Goal: Information Seeking & Learning: Learn about a topic

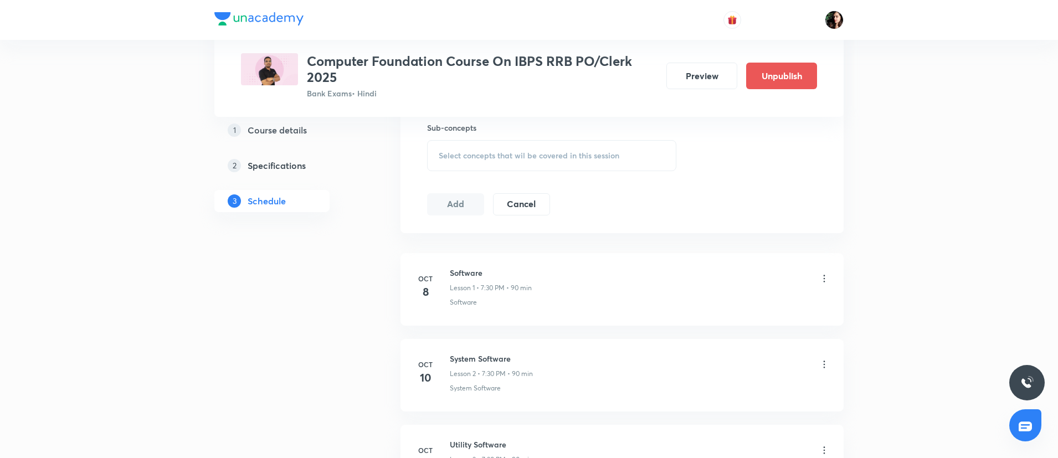
scroll to position [504, 0]
click at [302, 116] on div "Plus Courses Computer Foundation Course On IBPS RRB PO/Clerk 2025 Bank Exams • …" at bounding box center [528, 58] width 629 height 117
click at [300, 128] on h5 "Course details" at bounding box center [277, 129] width 59 height 13
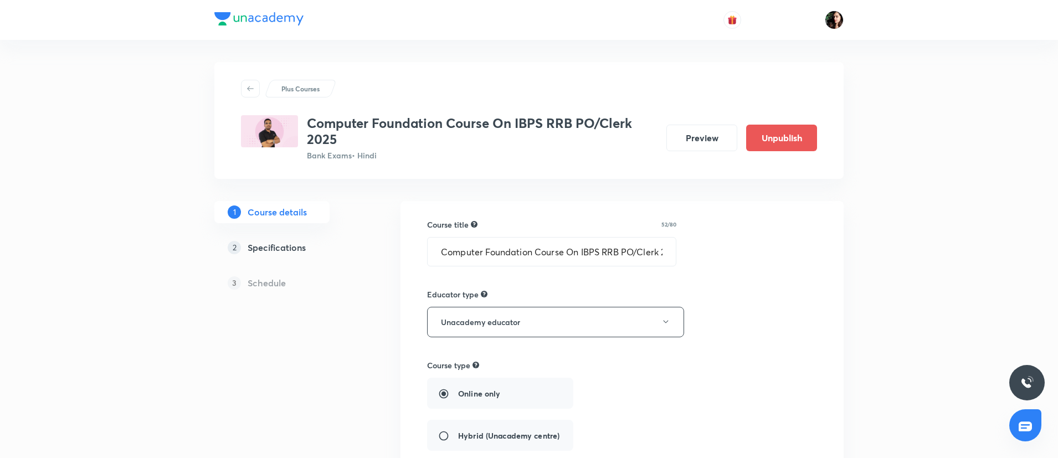
click at [689, 133] on button "Preview" at bounding box center [701, 138] width 71 height 27
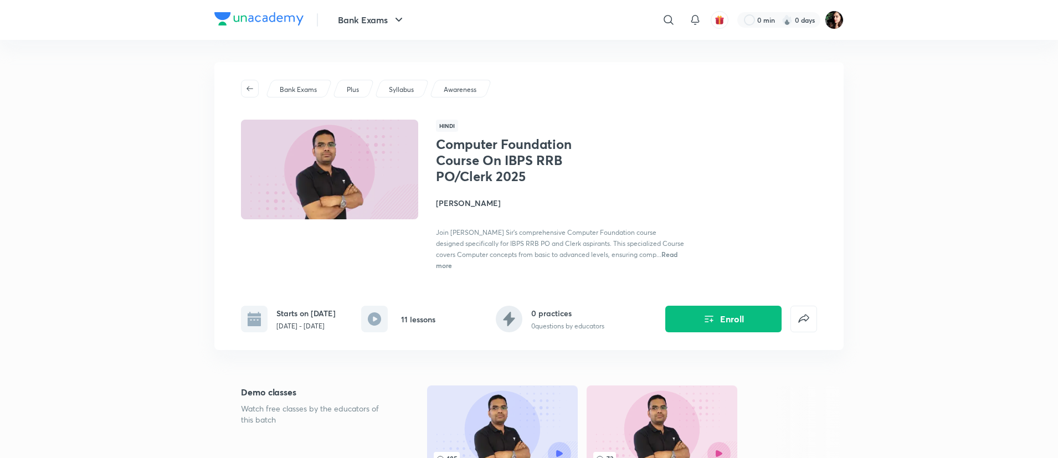
click at [468, 202] on h4 "[PERSON_NAME]" at bounding box center [560, 203] width 248 height 12
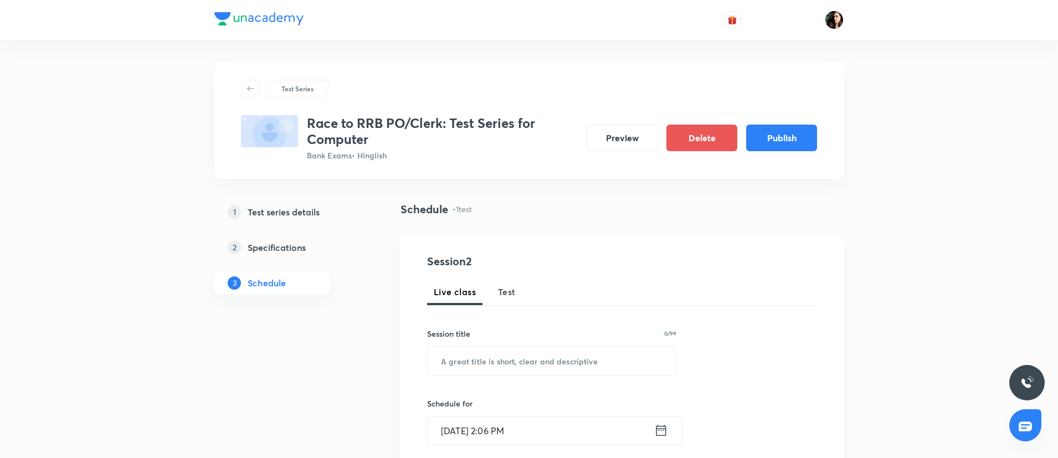
click at [275, 210] on h5 "Test series details" at bounding box center [284, 211] width 72 height 13
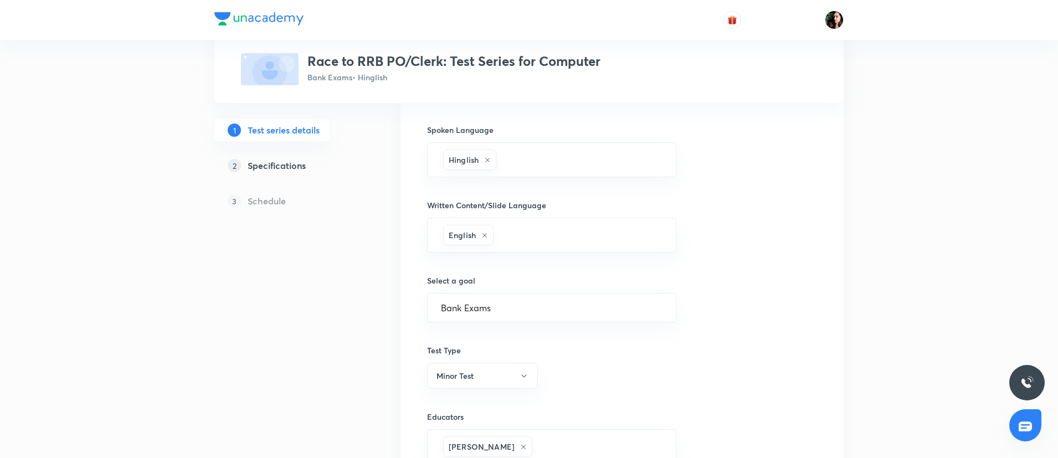
scroll to position [627, 0]
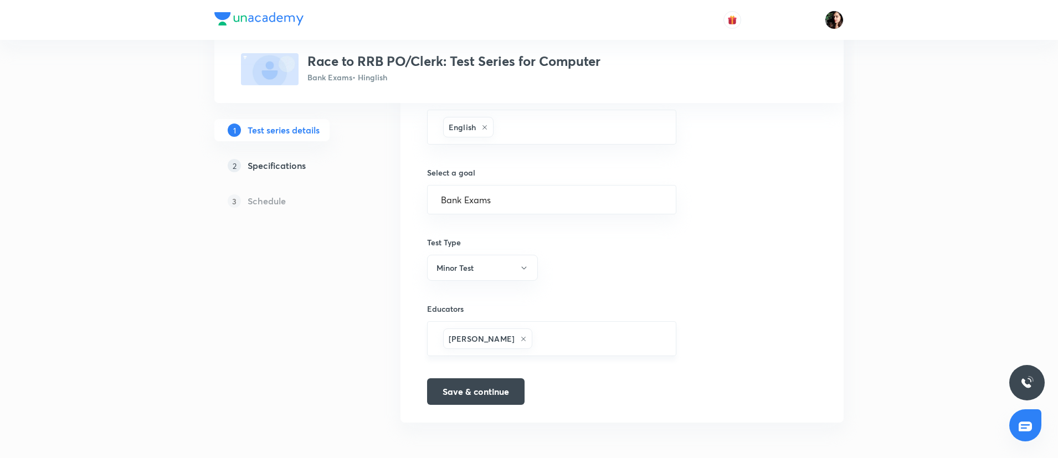
click at [520, 338] on icon at bounding box center [523, 339] width 7 height 7
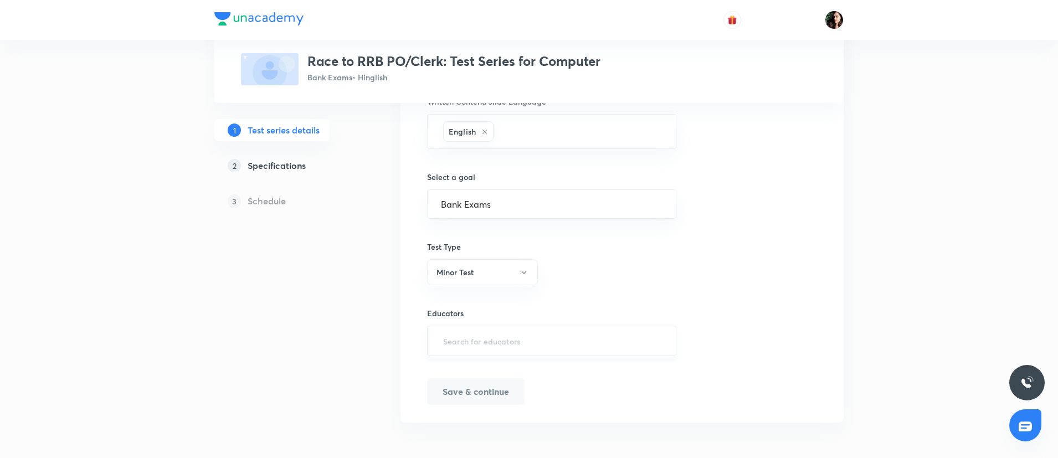
scroll to position [623, 0]
paste input "DipeshKumar-2249-6731"
type input "DipeshKumar-2249-6731"
click at [509, 373] on h6 "[PERSON_NAME](DipeshKumar-2249-6731)" at bounding box center [545, 377] width 161 height 12
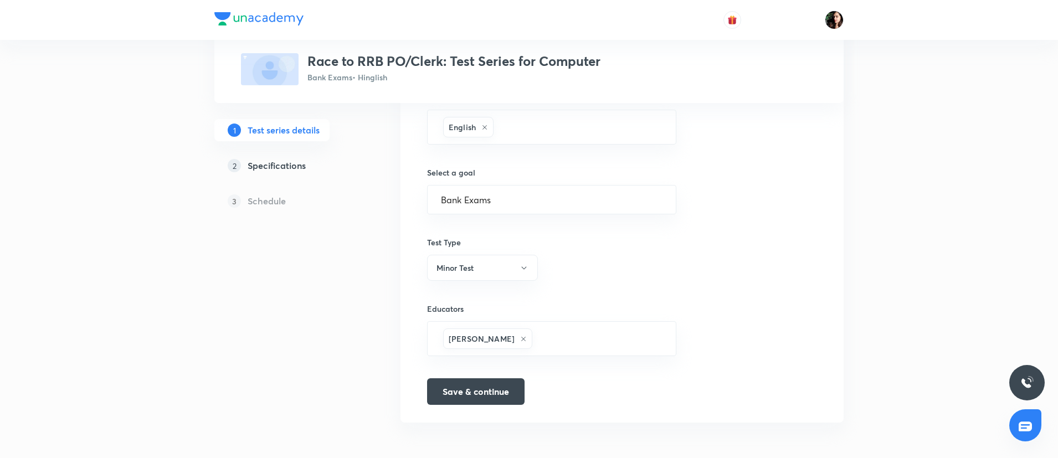
drag, startPoint x: 498, startPoint y: 382, endPoint x: 631, endPoint y: 451, distance: 149.8
click at [496, 382] on button "Save & continue" at bounding box center [475, 391] width 97 height 27
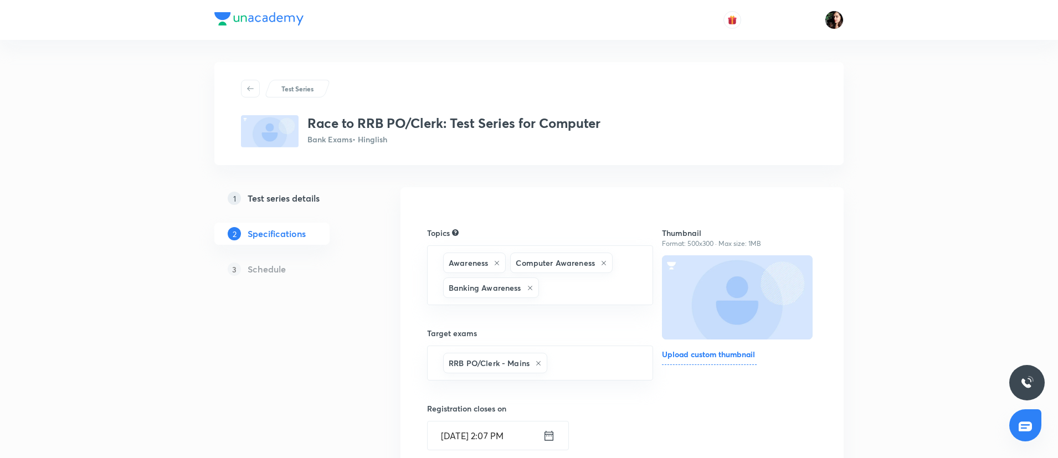
click at [299, 200] on h5 "Test series details" at bounding box center [284, 198] width 72 height 13
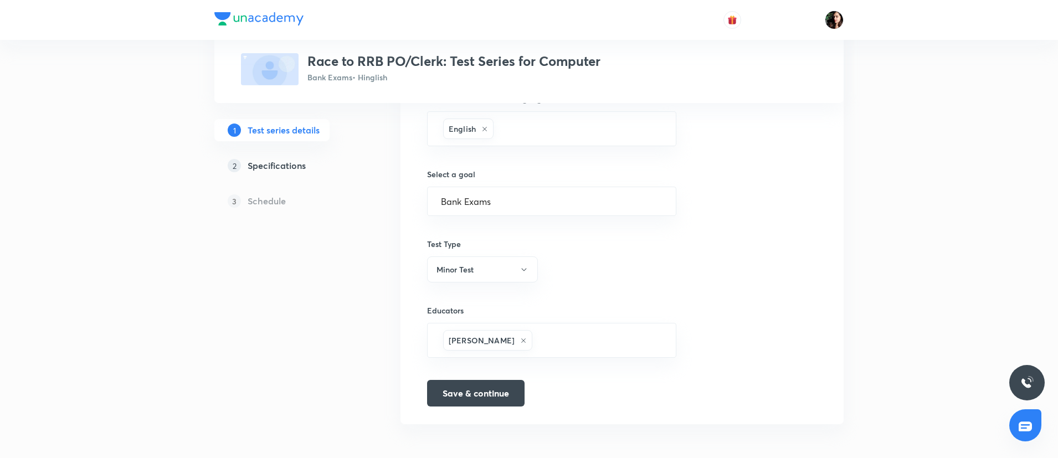
scroll to position [627, 0]
